Goal: Transaction & Acquisition: Purchase product/service

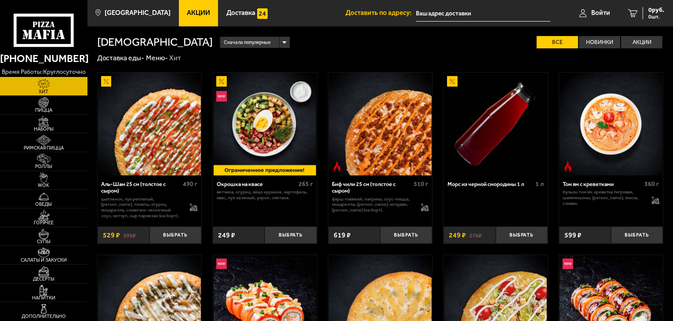
type input "[STREET_ADDRESS]"
click at [602, 13] on span "Войти" at bounding box center [600, 13] width 19 height 7
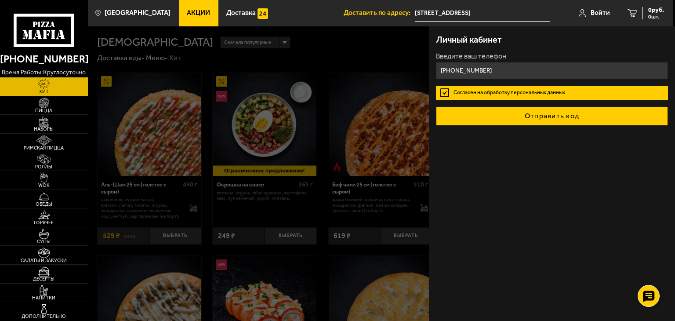
type input "[PHONE_NUMBER]"
click at [541, 113] on button "Отправить код" at bounding box center [552, 115] width 232 height 19
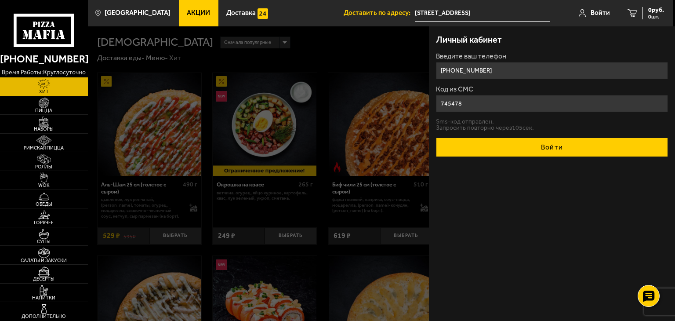
type input "745478"
click at [548, 150] on button "Войти" at bounding box center [552, 147] width 232 height 19
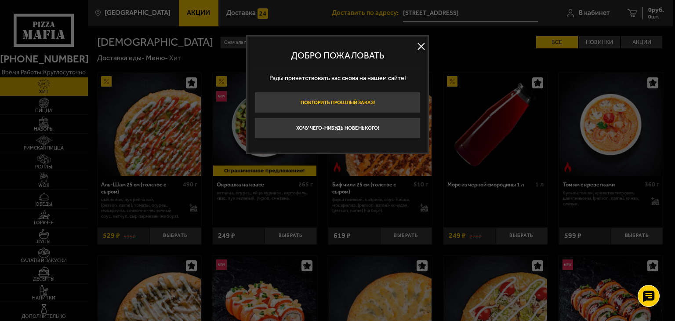
click at [346, 98] on button "Повторить прошлый заказ!" at bounding box center [337, 102] width 166 height 21
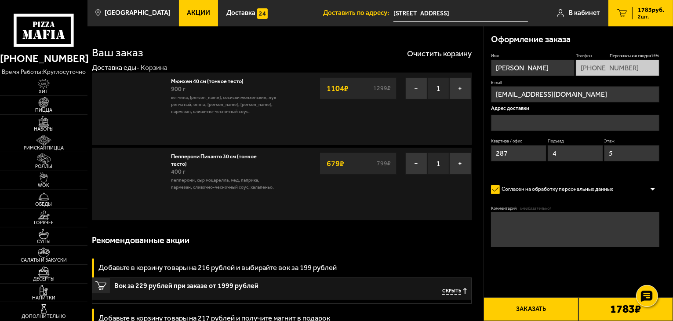
type input "[STREET_ADDRESS]"
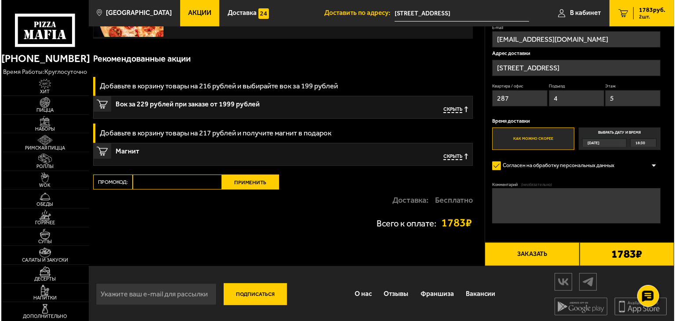
scroll to position [183, 0]
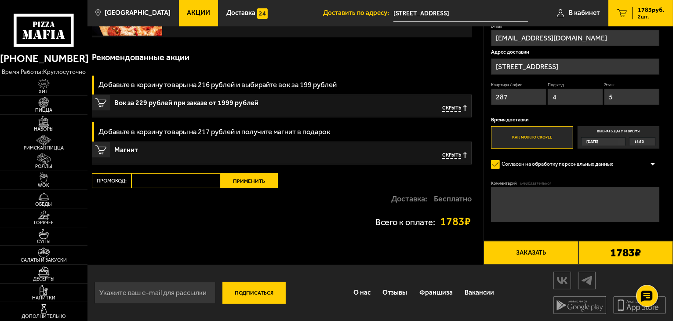
click at [538, 250] on button "Заказать" at bounding box center [530, 253] width 94 height 24
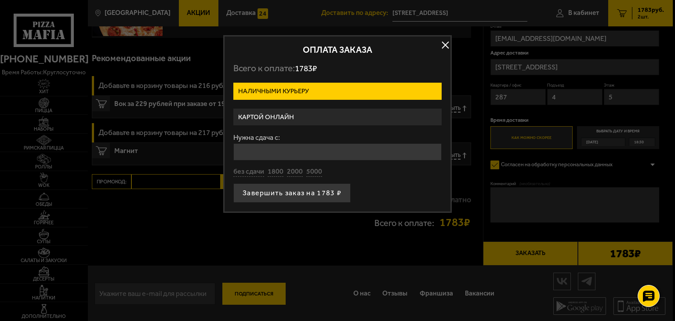
click at [313, 109] on label "Картой онлайн" at bounding box center [337, 117] width 208 height 17
click at [0, 0] on input "Картой онлайн" at bounding box center [0, 0] width 0 height 0
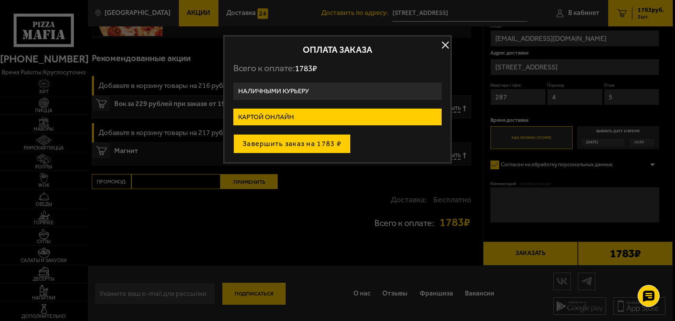
click at [297, 138] on button "Завершить заказ на 1783 ₽" at bounding box center [291, 143] width 117 height 19
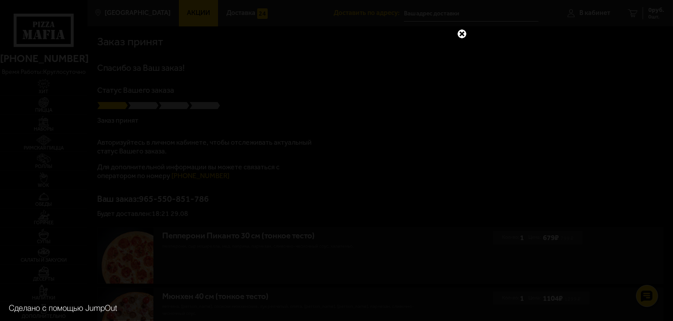
click at [462, 34] on link at bounding box center [461, 33] width 11 height 11
